Goal: Information Seeking & Learning: Learn about a topic

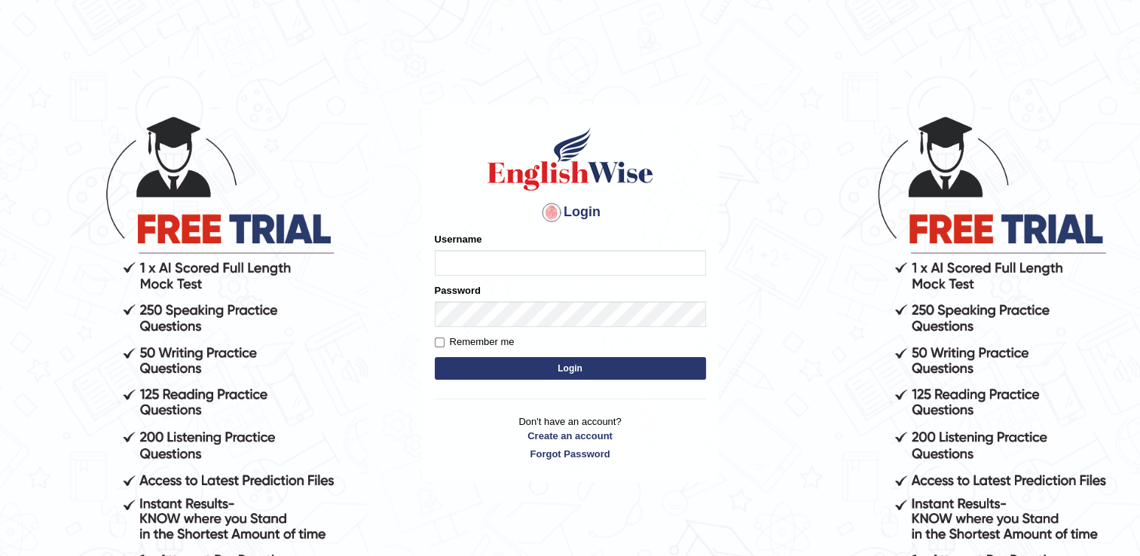
type input "israr17"
click at [439, 341] on input "Remember me" at bounding box center [440, 343] width 10 height 10
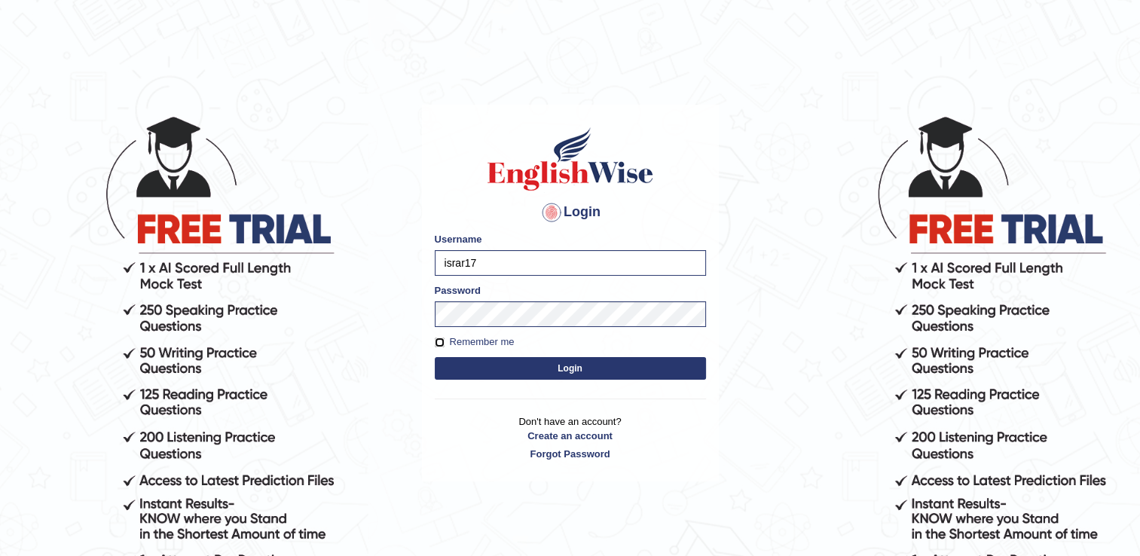
click at [437, 340] on input "Remember me" at bounding box center [440, 343] width 10 height 10
checkbox input "true"
click at [516, 372] on button "Login" at bounding box center [570, 368] width 271 height 23
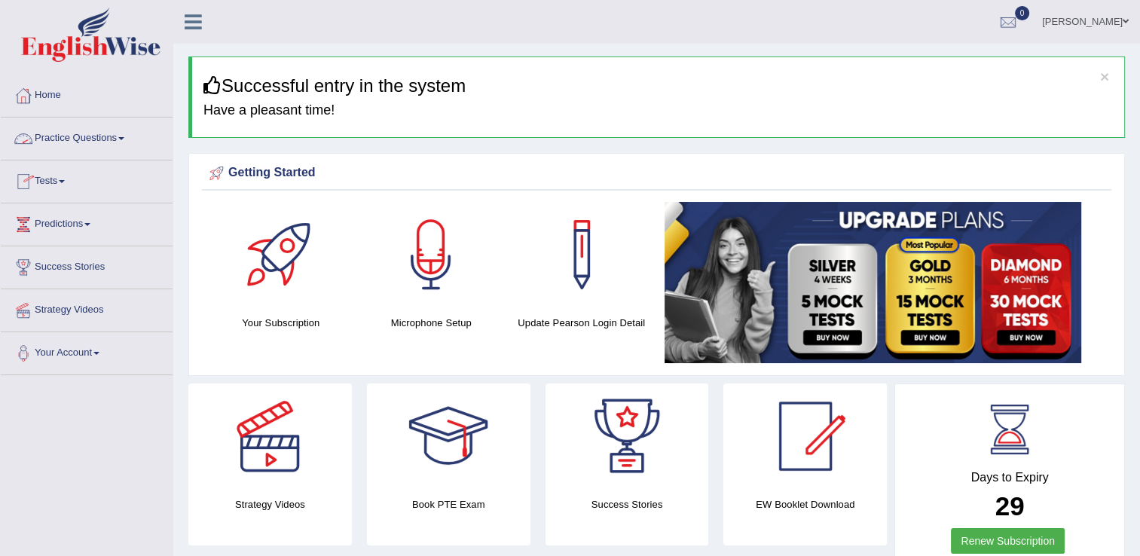
click at [83, 139] on link "Practice Questions" at bounding box center [87, 137] width 172 height 38
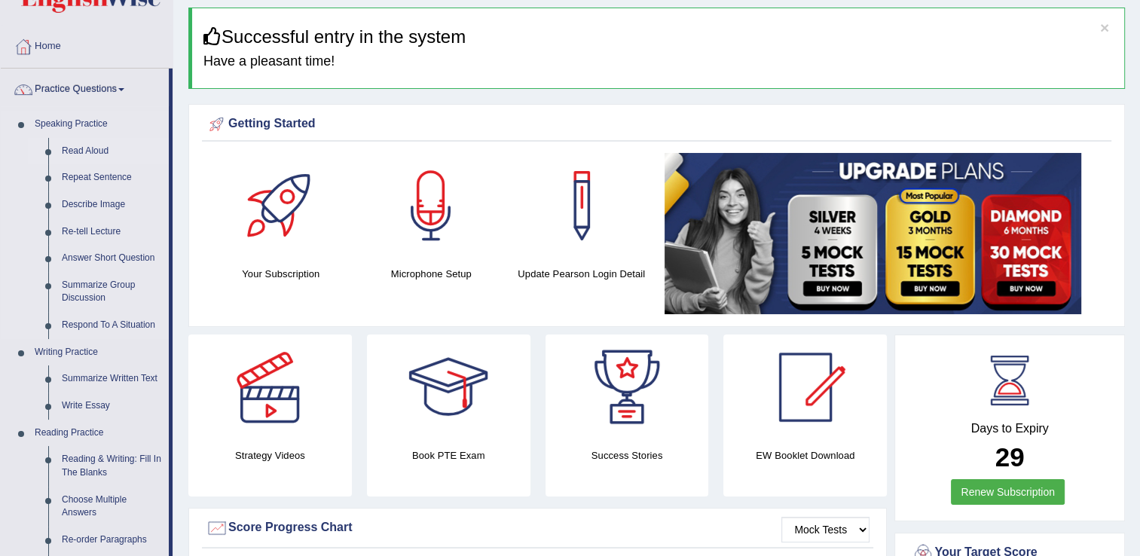
scroll to position [75, 0]
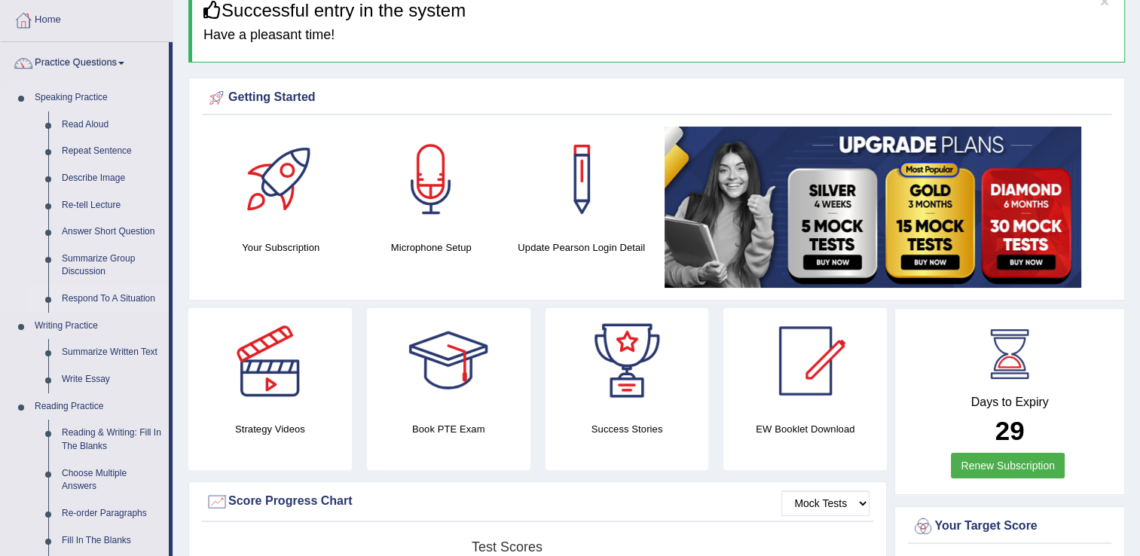
click at [93, 295] on link "Respond To A Situation" at bounding box center [112, 299] width 114 height 27
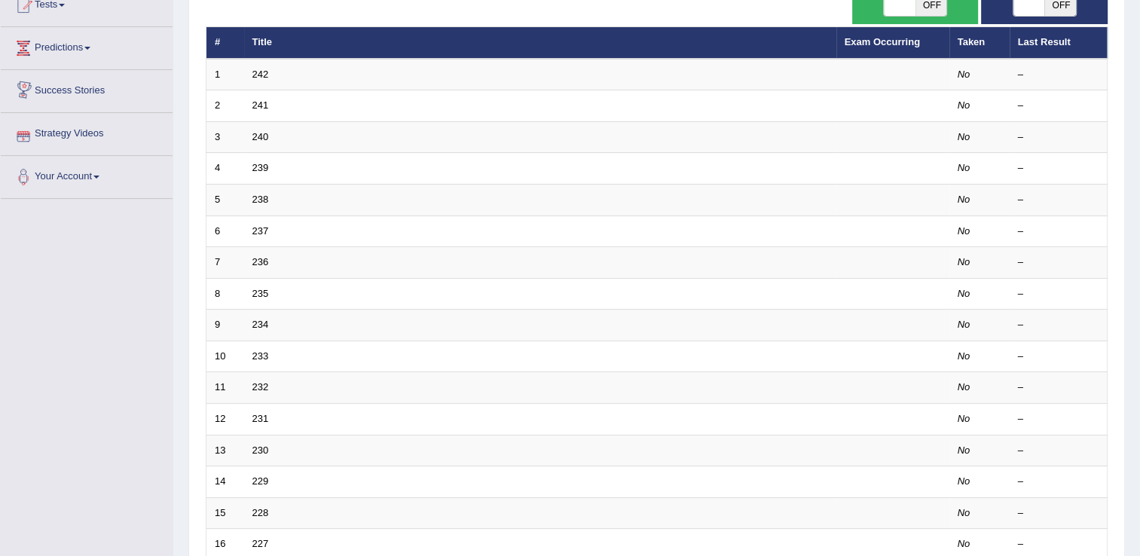
scroll to position [151, 0]
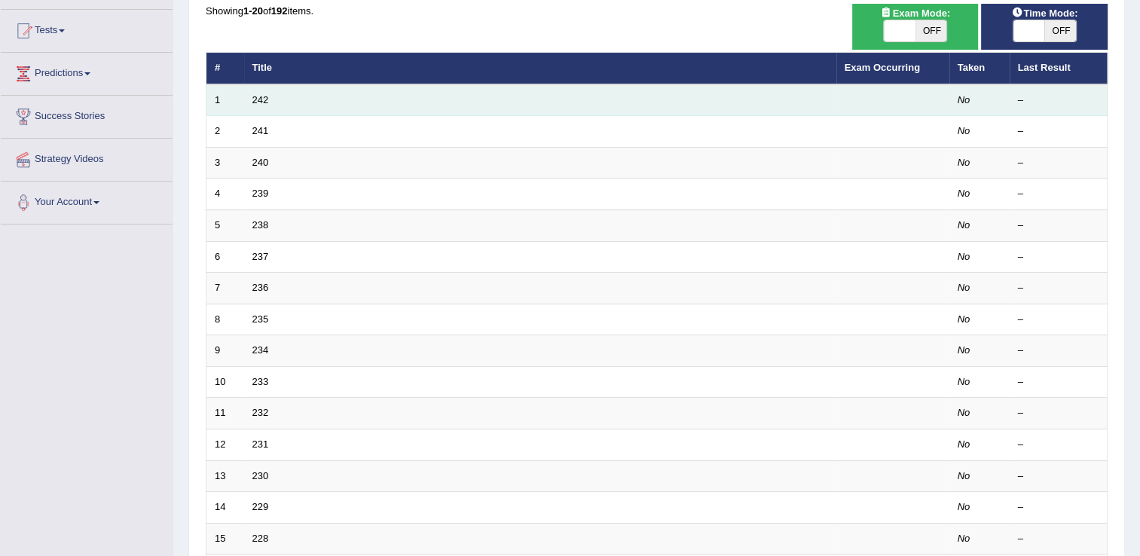
click at [285, 107] on td "242" at bounding box center [540, 100] width 592 height 32
click at [262, 104] on link "242" at bounding box center [260, 99] width 17 height 11
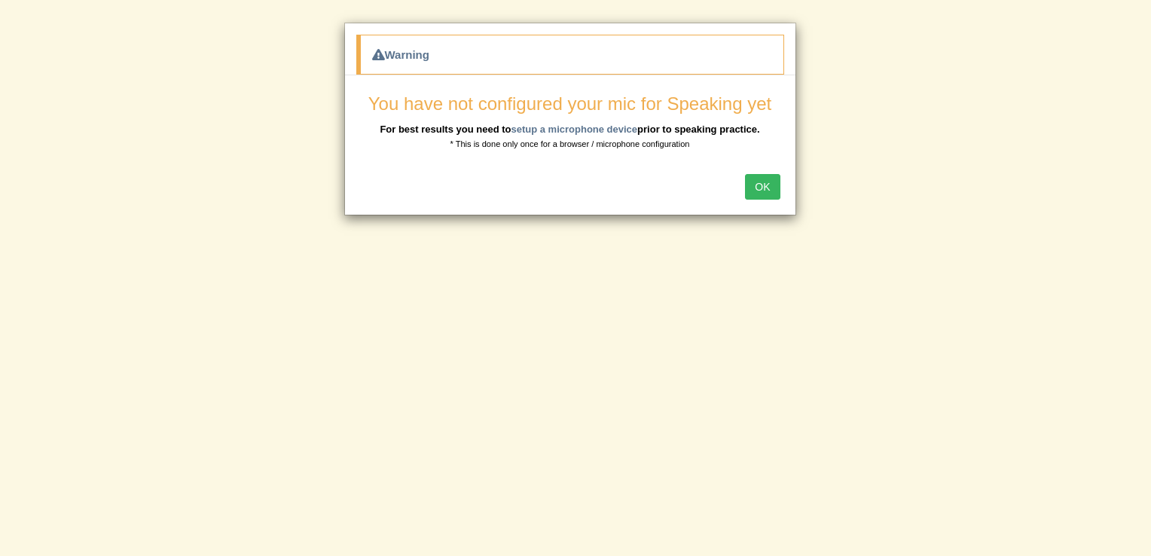
click at [751, 188] on button "OK" at bounding box center [762, 187] width 35 height 26
click at [751, 188] on div "OK" at bounding box center [570, 188] width 451 height 53
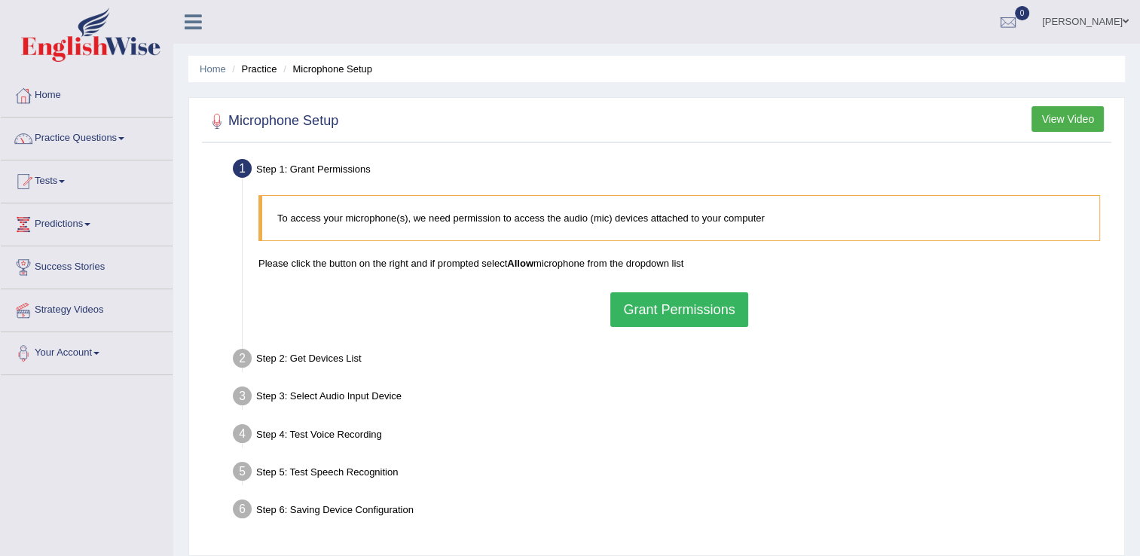
click at [660, 300] on button "Grant Permissions" at bounding box center [678, 309] width 137 height 35
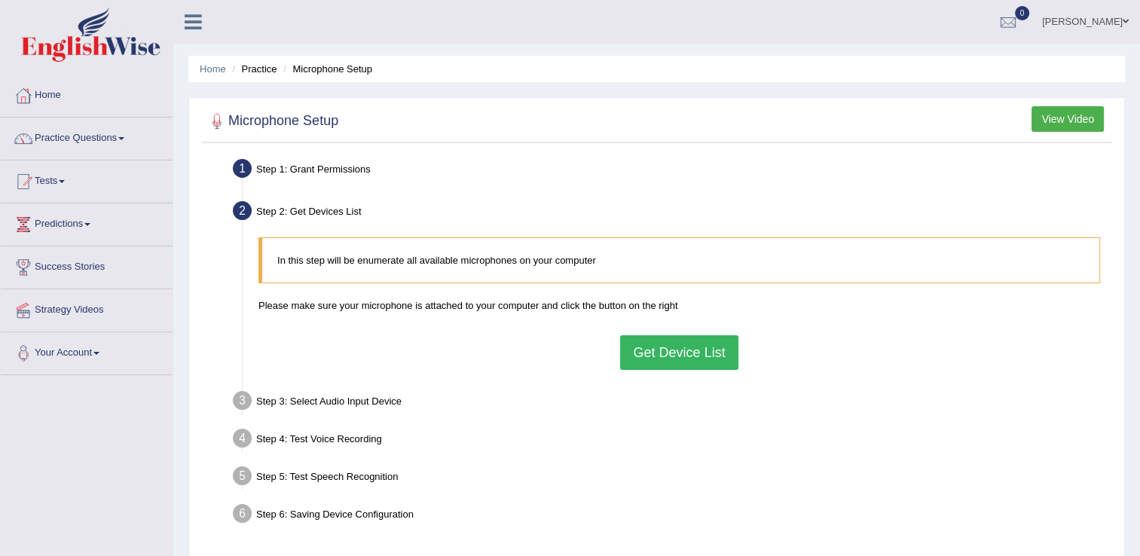
click at [672, 339] on button "Get Device List" at bounding box center [679, 352] width 118 height 35
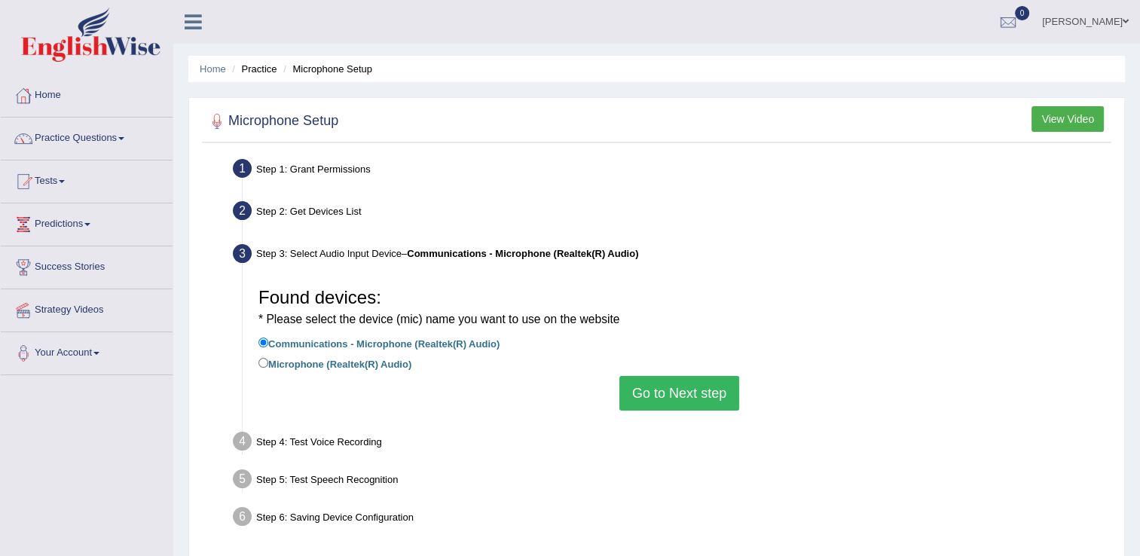
click at [678, 388] on button "Go to Next step" at bounding box center [679, 393] width 120 height 35
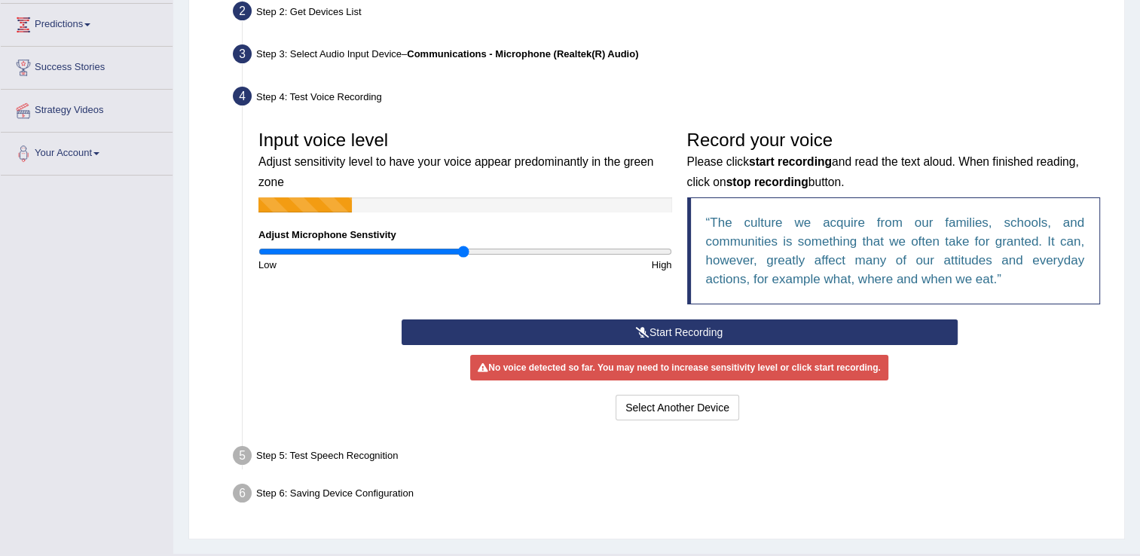
scroll to position [226, 0]
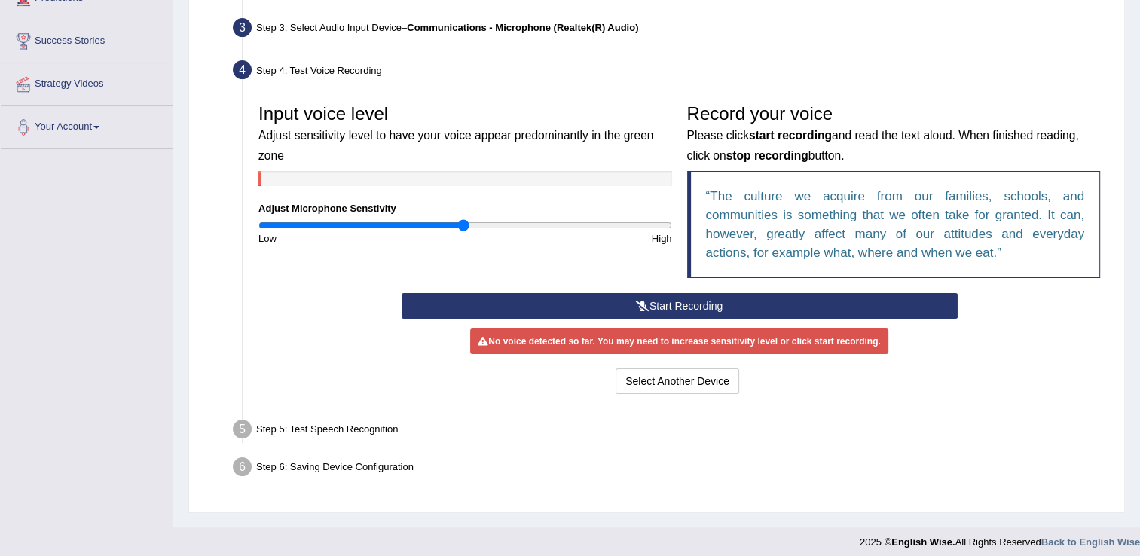
click at [672, 310] on button "Start Recording" at bounding box center [680, 306] width 556 height 26
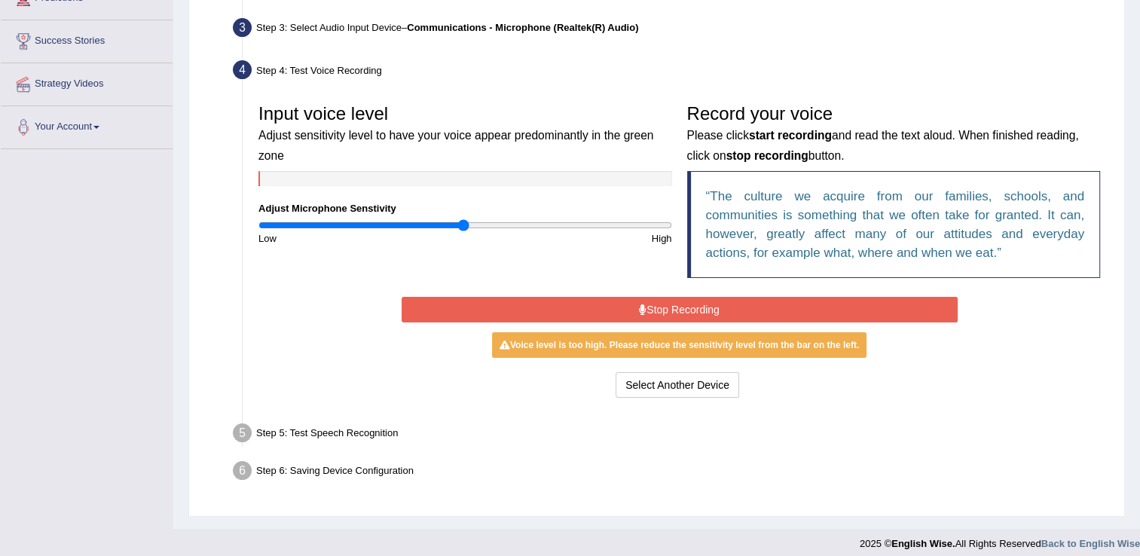
click at [688, 313] on button "Stop Recording" at bounding box center [680, 310] width 556 height 26
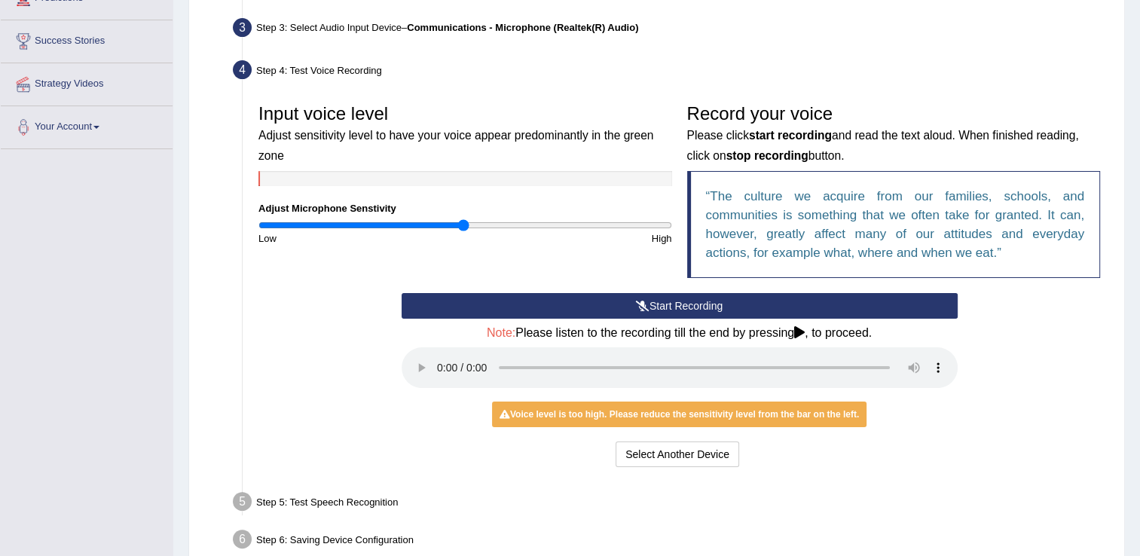
click at [671, 303] on button "Start Recording" at bounding box center [680, 306] width 556 height 26
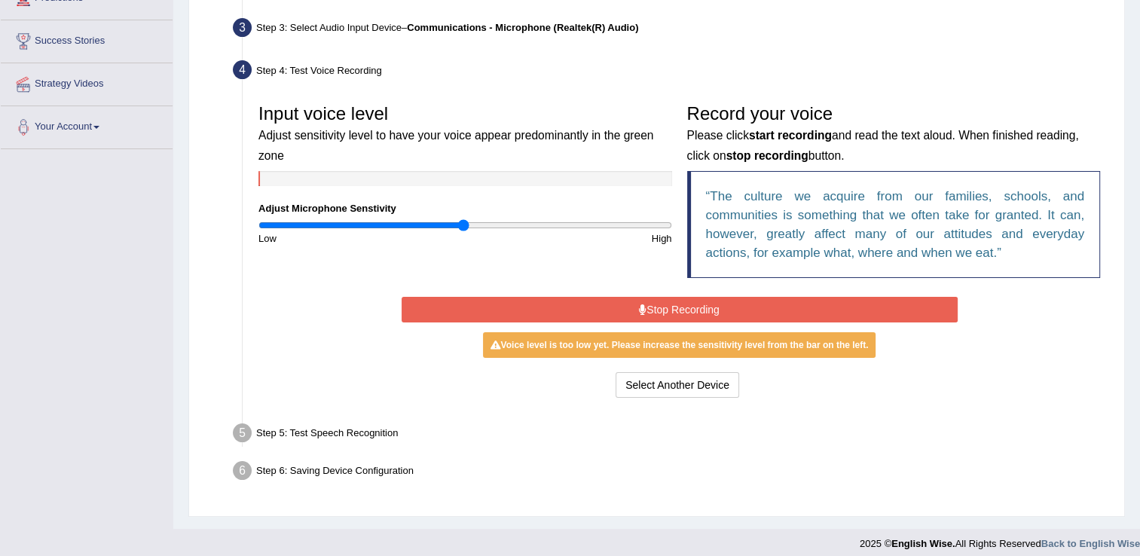
click at [671, 303] on button "Stop Recording" at bounding box center [680, 310] width 556 height 26
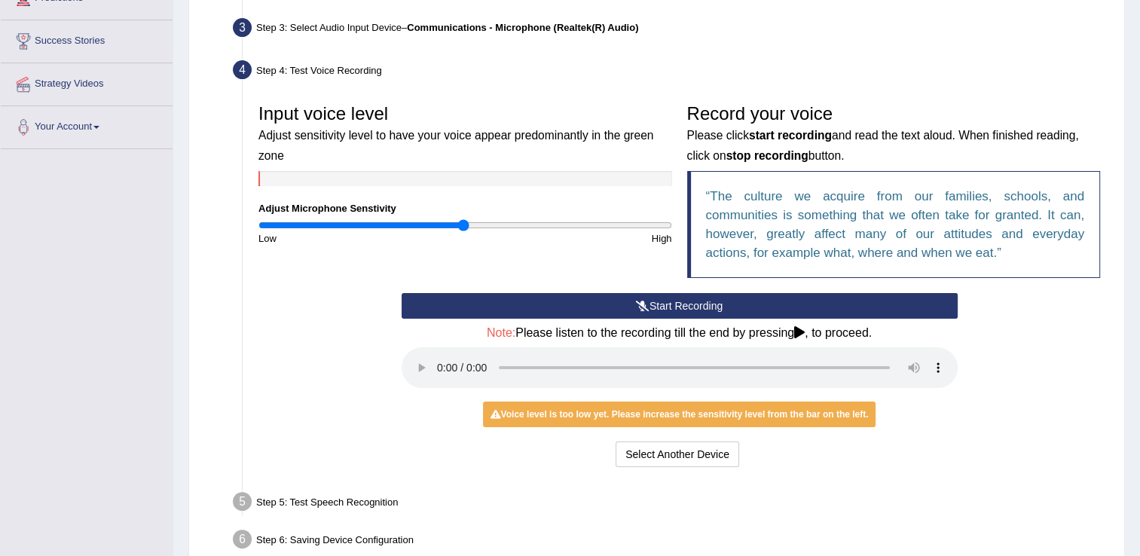
click at [672, 304] on button "Start Recording" at bounding box center [680, 306] width 556 height 26
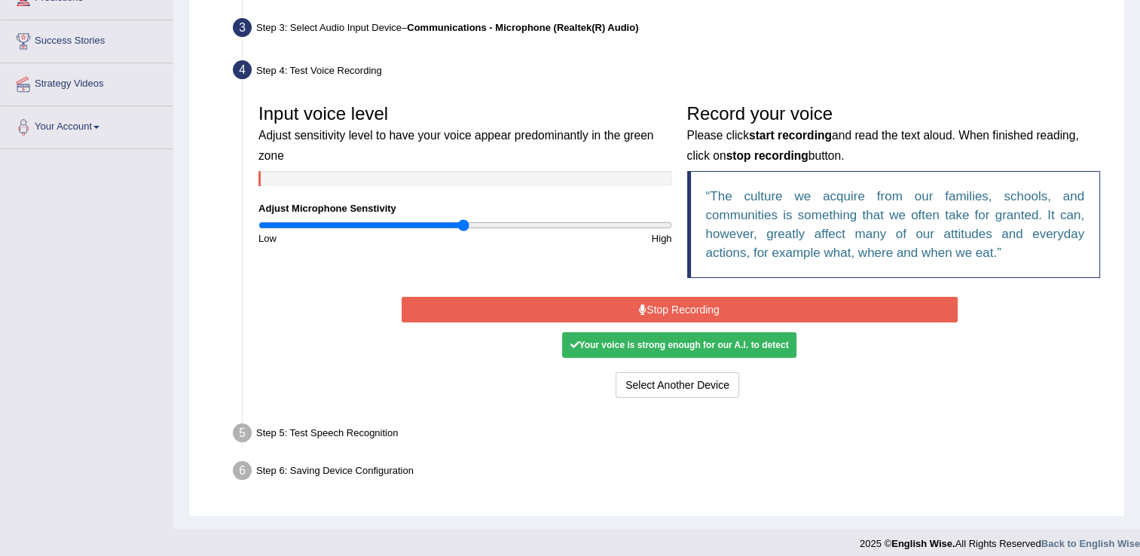
click at [683, 306] on button "Stop Recording" at bounding box center [680, 310] width 556 height 26
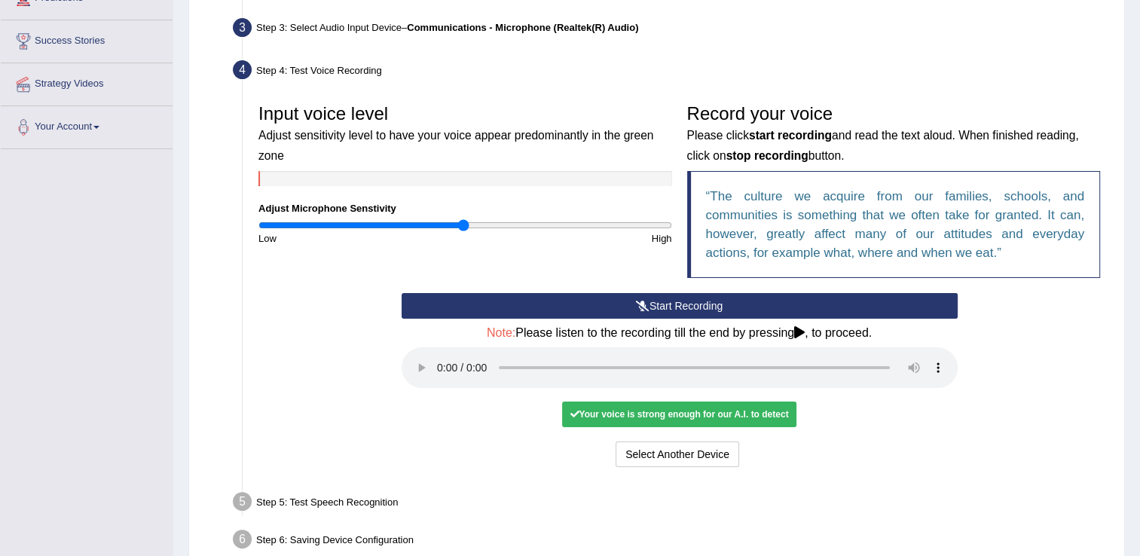
click at [675, 410] on div "Your voice is strong enough for our A.I. to detect" at bounding box center [679, 415] width 234 height 26
click at [693, 459] on button "Voice is ok. Go to Next step" at bounding box center [741, 454] width 149 height 26
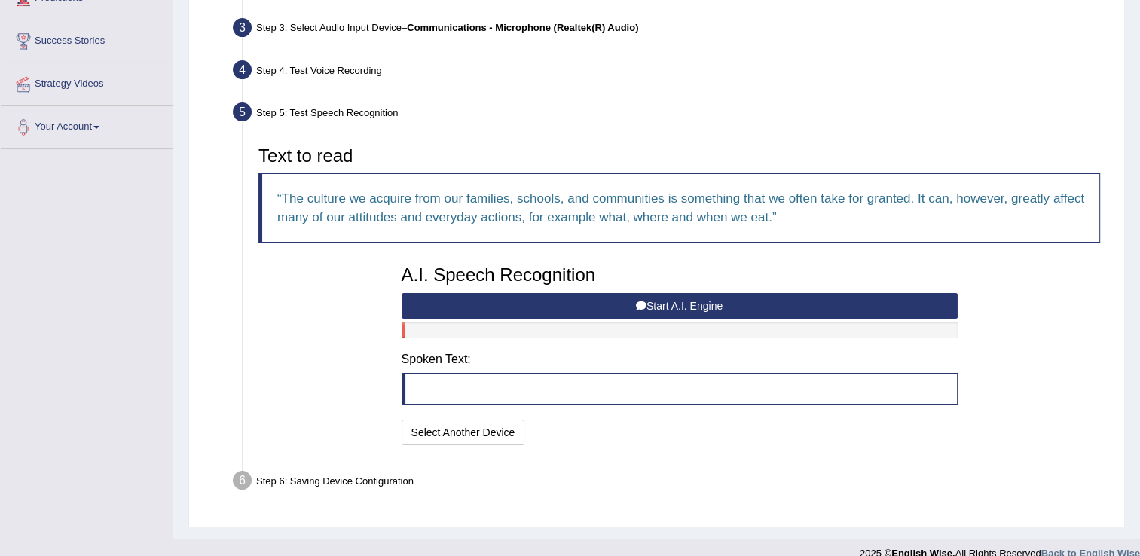
click at [650, 304] on button "Start A.I. Engine" at bounding box center [680, 306] width 556 height 26
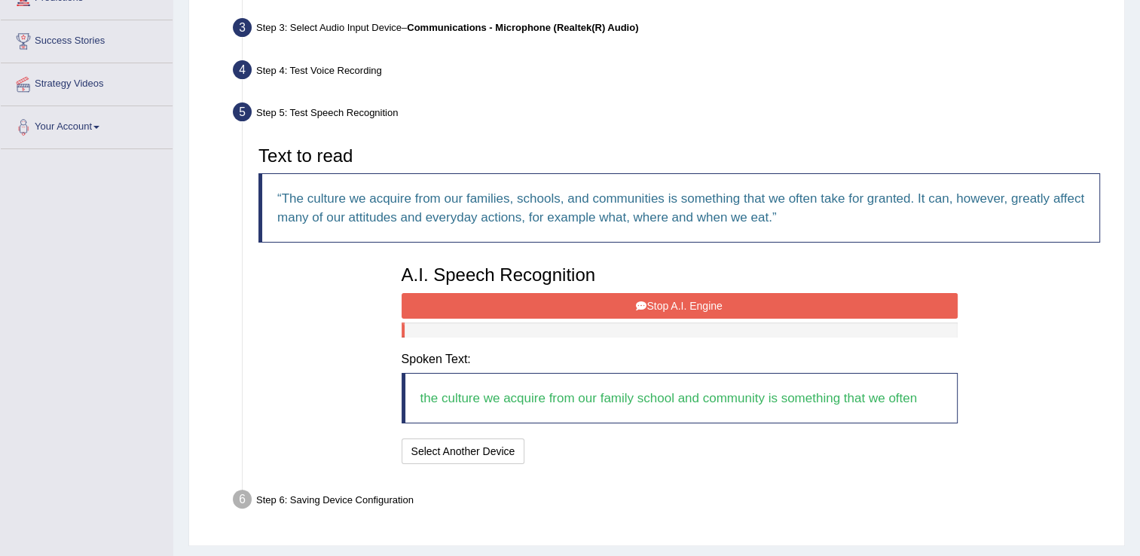
click at [683, 295] on button "Stop A.I. Engine" at bounding box center [680, 306] width 556 height 26
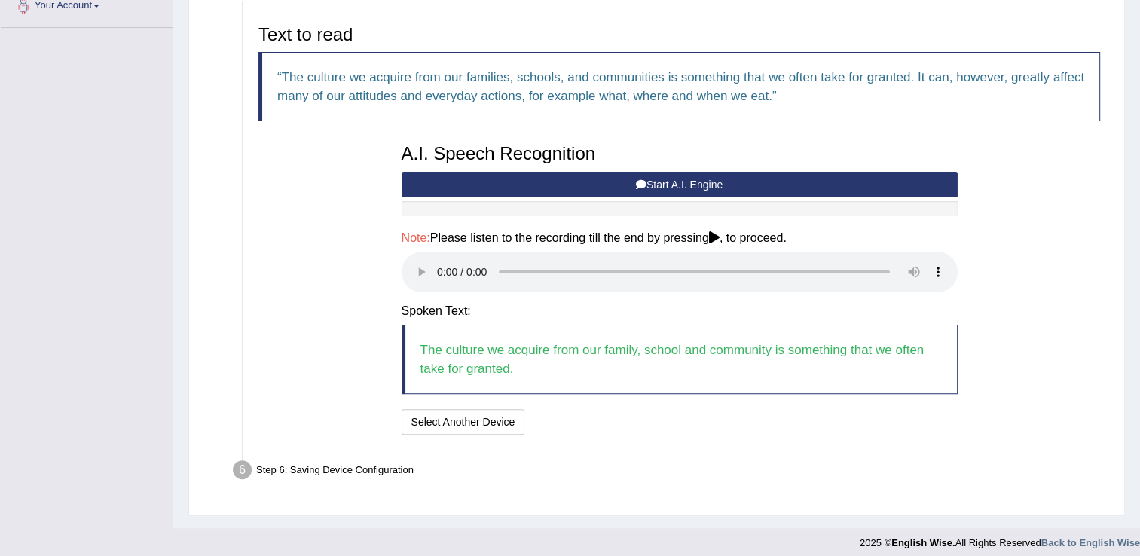
scroll to position [356, 0]
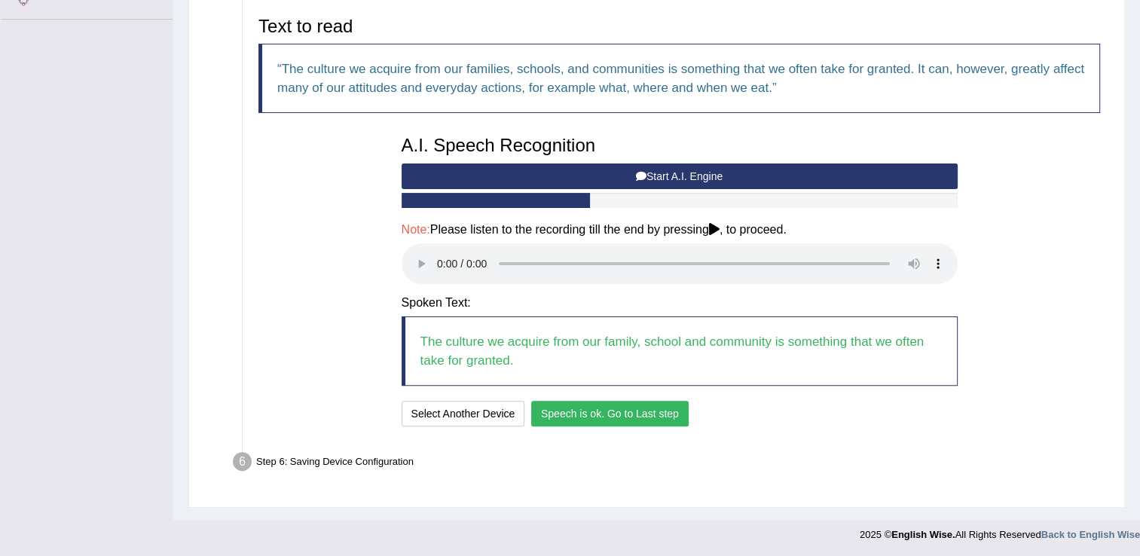
click at [574, 408] on button "Speech is ok. Go to Last step" at bounding box center [609, 414] width 157 height 26
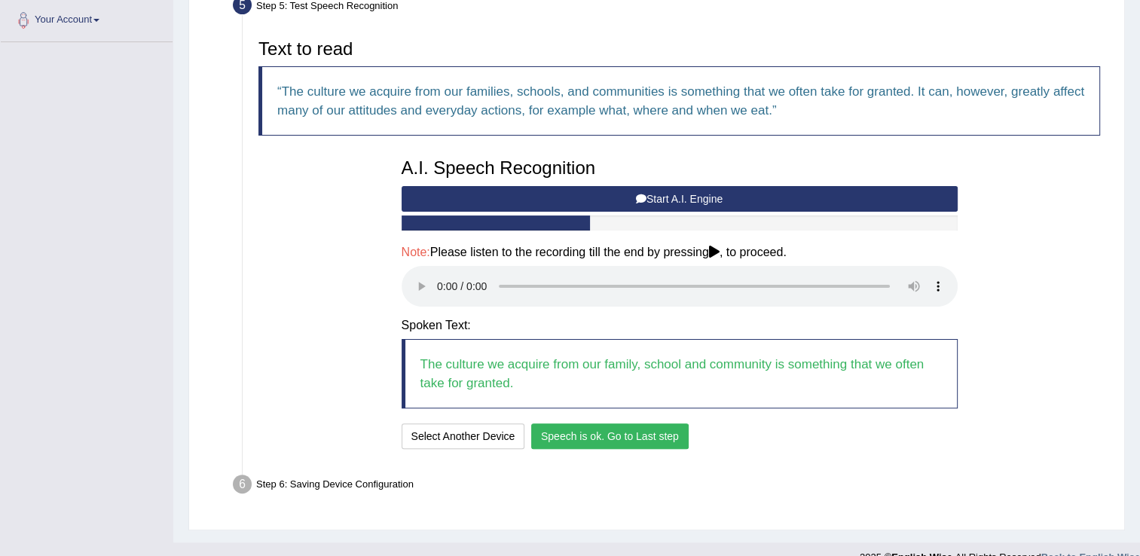
scroll to position [235, 0]
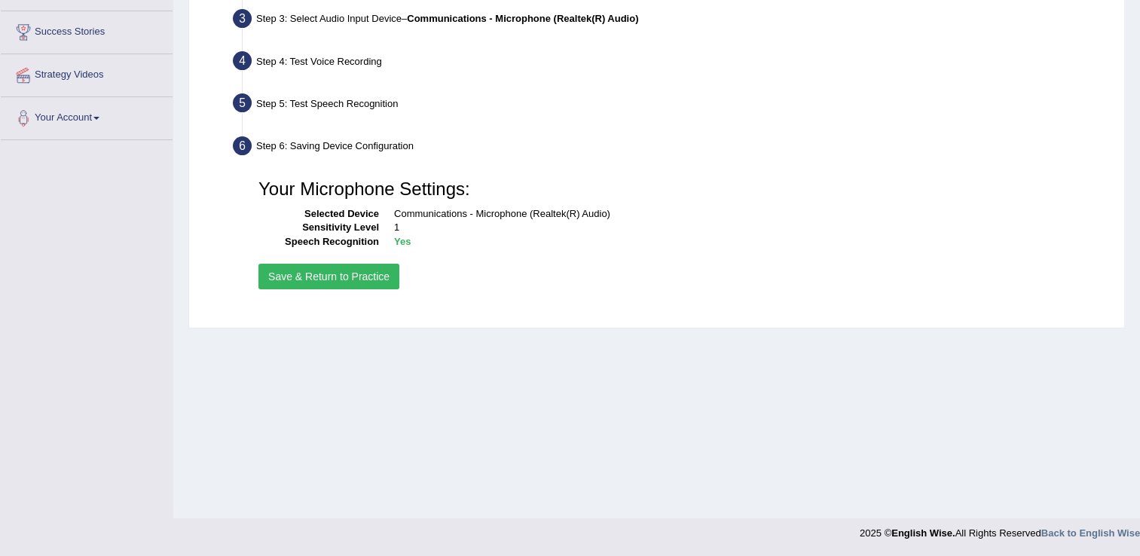
click at [381, 284] on button "Save & Return to Practice" at bounding box center [328, 277] width 141 height 26
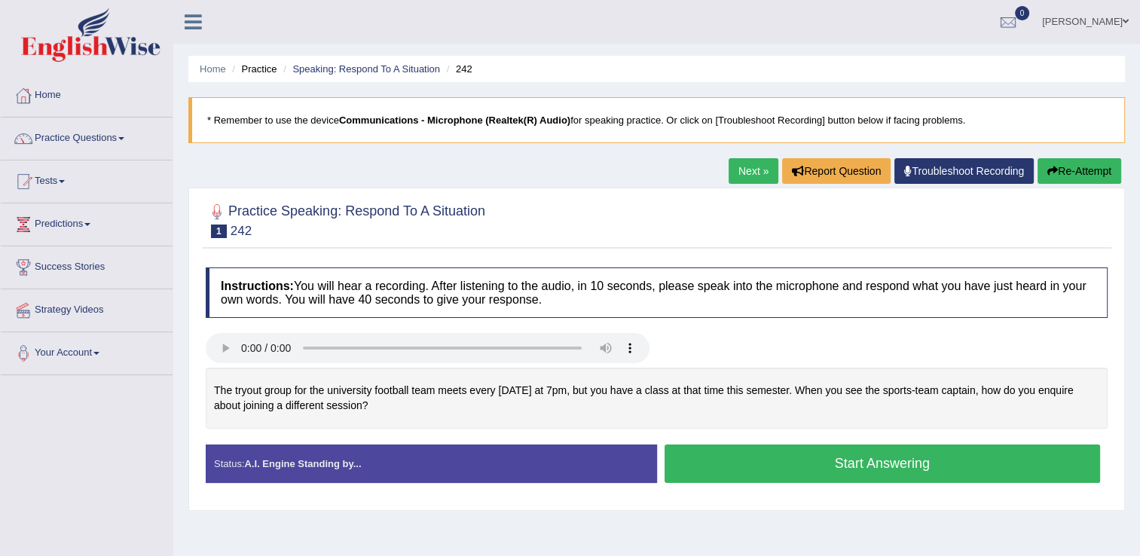
click at [765, 170] on link "Next »" at bounding box center [753, 171] width 50 height 26
click at [763, 175] on link "Next »" at bounding box center [753, 171] width 50 height 26
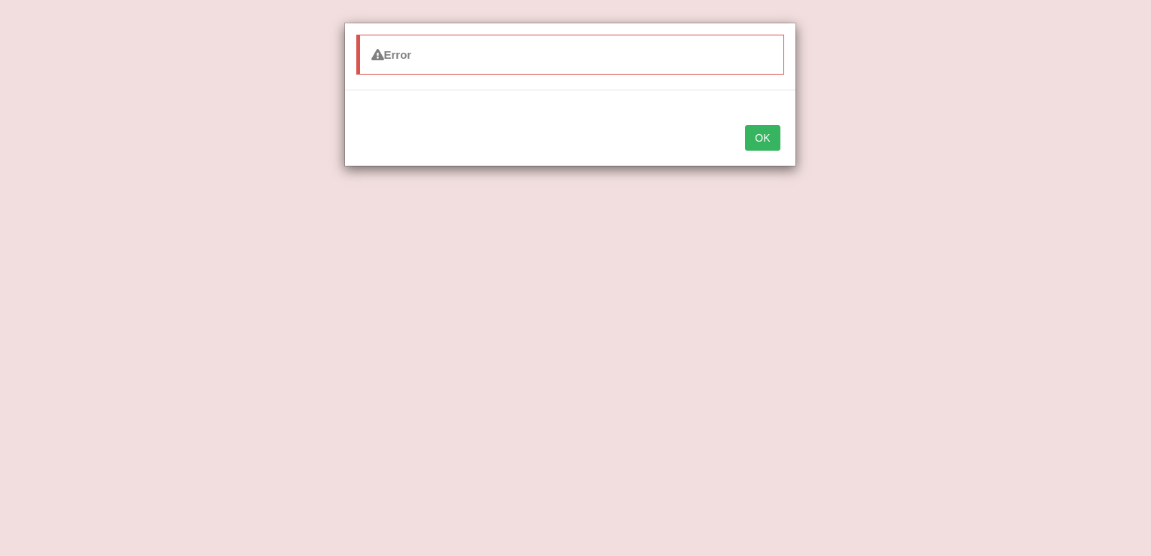
click at [773, 143] on button "OK" at bounding box center [762, 138] width 35 height 26
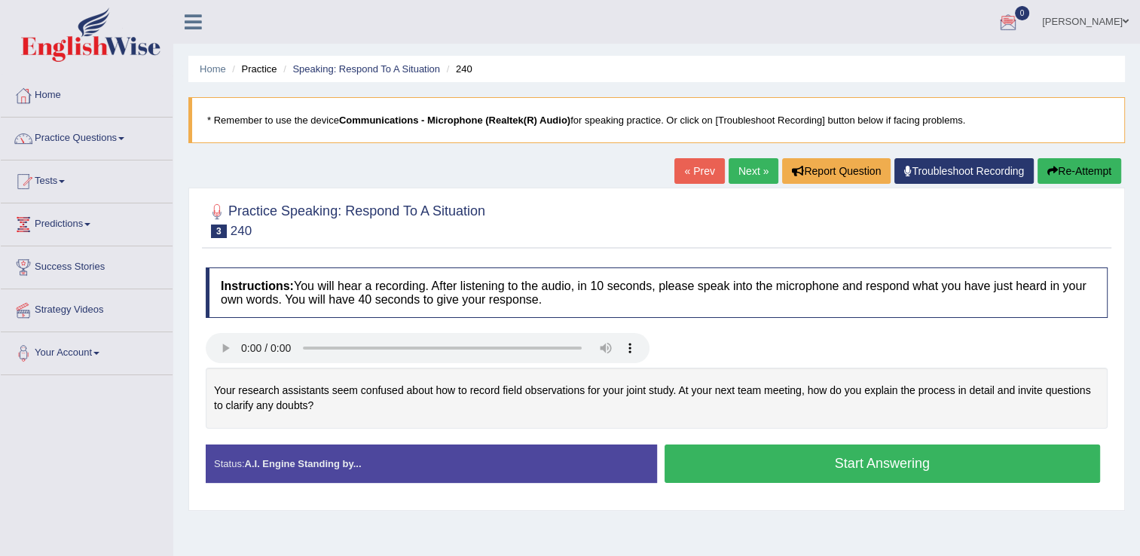
click at [766, 171] on link "Next »" at bounding box center [753, 171] width 50 height 26
click at [732, 176] on link "Next »" at bounding box center [753, 171] width 50 height 26
click at [124, 140] on link "Practice Questions" at bounding box center [87, 137] width 172 height 38
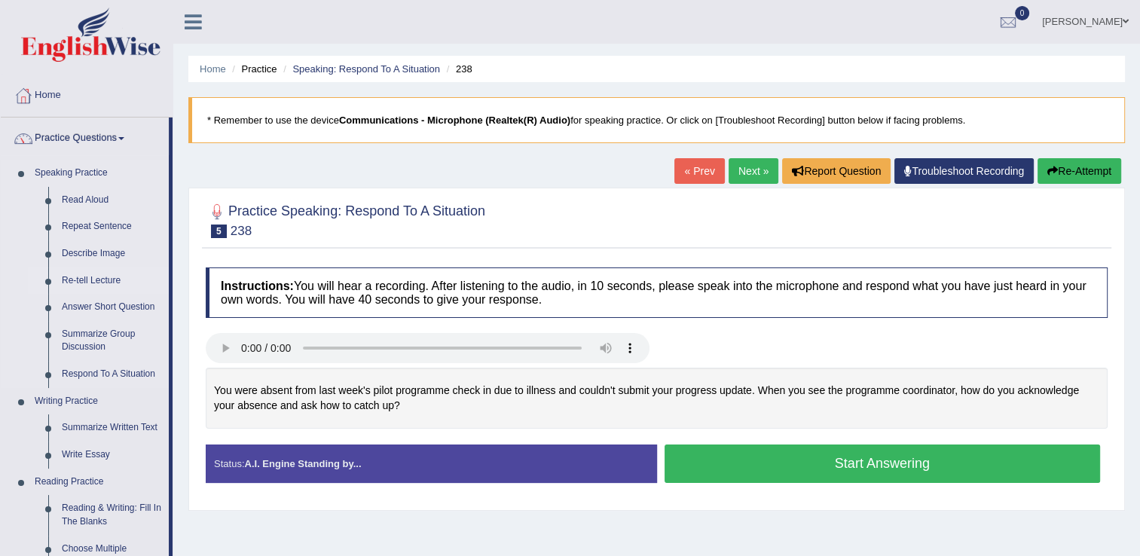
scroll to position [75, 0]
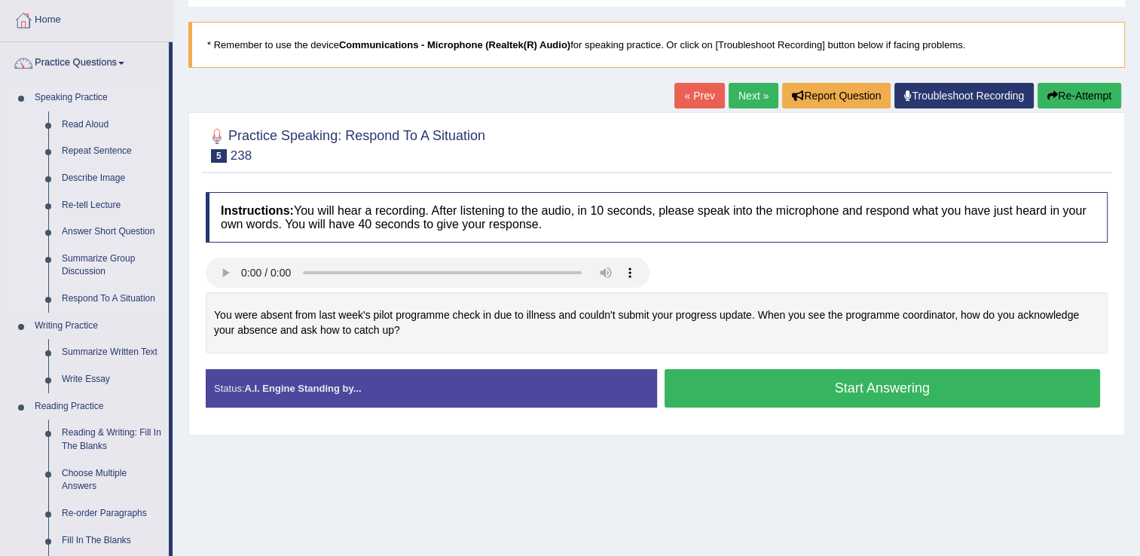
click at [82, 255] on link "Summarize Group Discussion" at bounding box center [112, 266] width 114 height 40
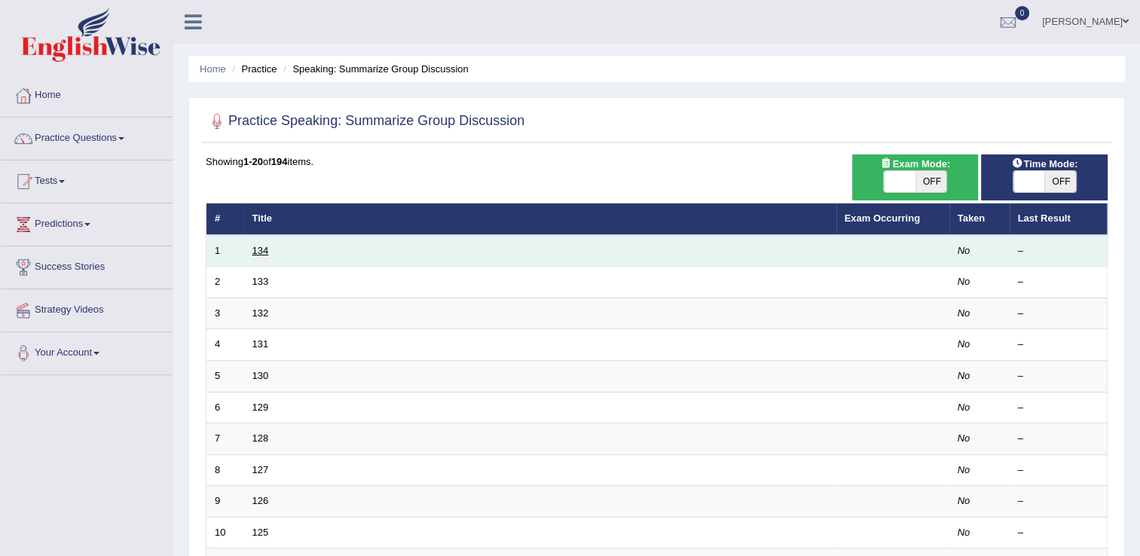
click at [256, 247] on link "134" at bounding box center [260, 250] width 17 height 11
